Goal: Check status: Check status

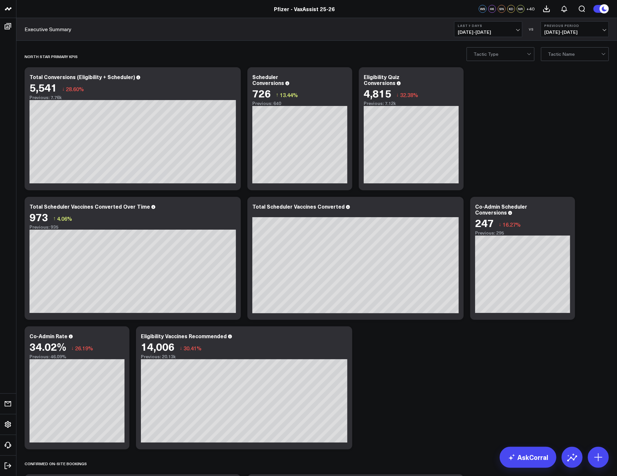
click at [503, 27] on b "Last 7 Days" at bounding box center [488, 26] width 61 height 4
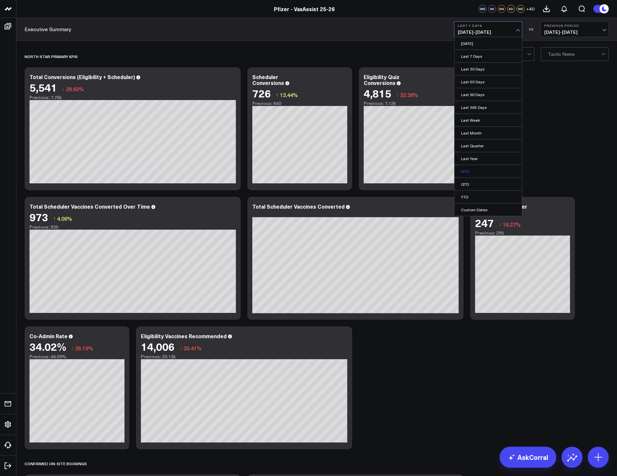
click at [469, 167] on link "MTD" at bounding box center [489, 171] width 68 height 12
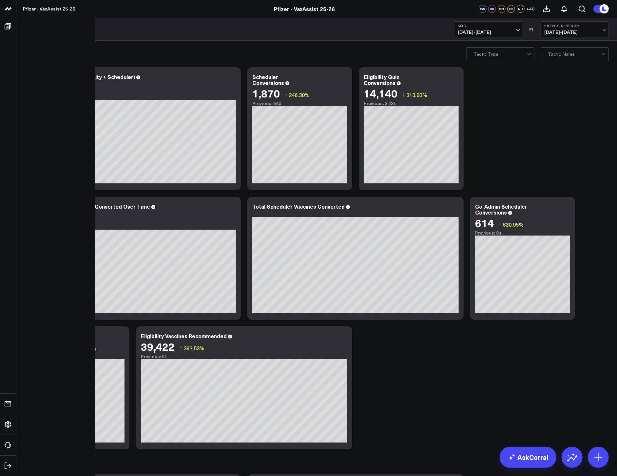
click at [9, 9] on icon at bounding box center [7, 8] width 3 height 3
click at [8, 10] on icon at bounding box center [8, 9] width 8 height 8
click at [5, 11] on icon at bounding box center [8, 9] width 8 height 8
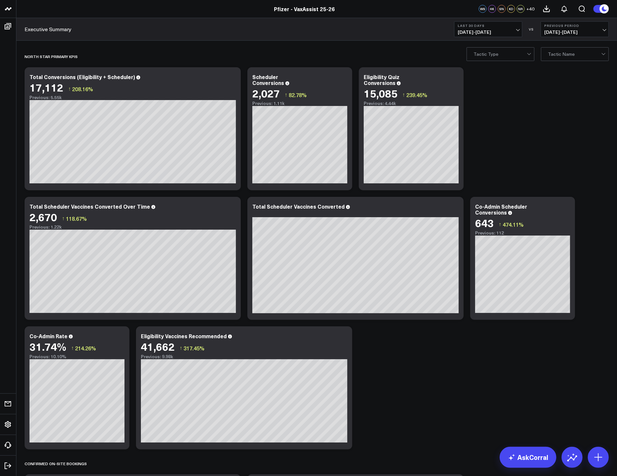
click at [312, 9] on link "Pfizer - VaxAssist 25-26" at bounding box center [304, 8] width 61 height 7
click at [507, 28] on button "Last 30 Days [DATE] - [DATE]" at bounding box center [488, 29] width 68 height 16
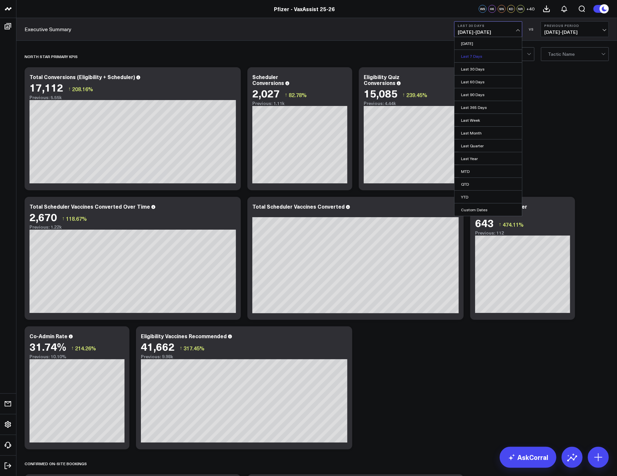
click at [492, 56] on link "Last 7 Days" at bounding box center [489, 56] width 68 height 12
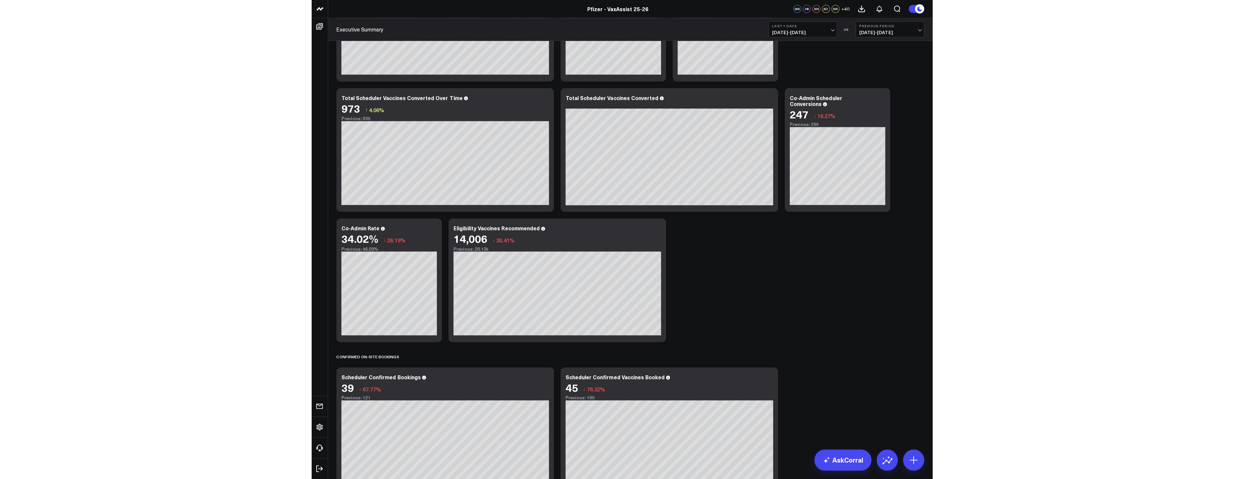
scroll to position [73, 0]
